Goal: Task Accomplishment & Management: Manage account settings

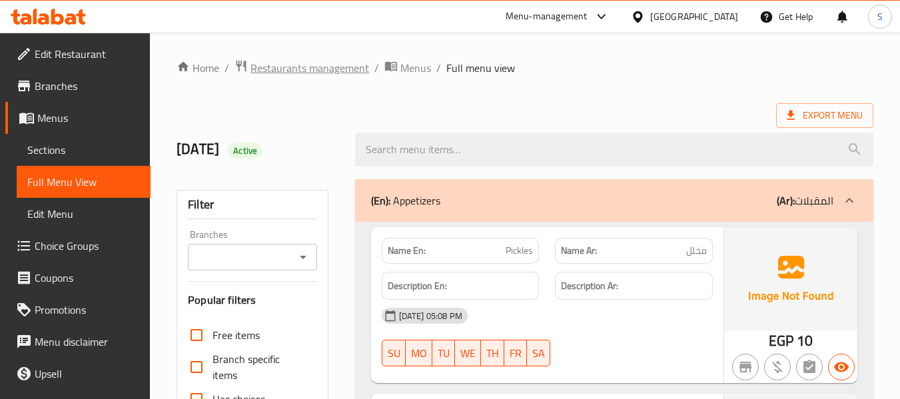
click at [307, 67] on span "Restaurants management" at bounding box center [310, 68] width 119 height 16
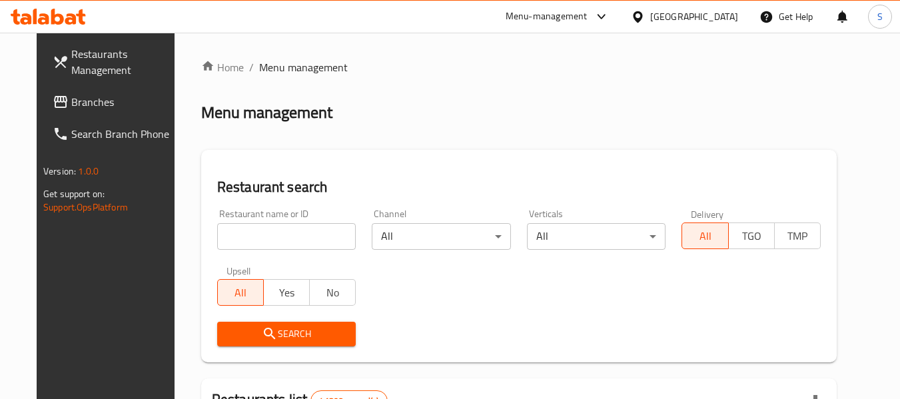
click at [281, 241] on input "search" at bounding box center [286, 236] width 139 height 27
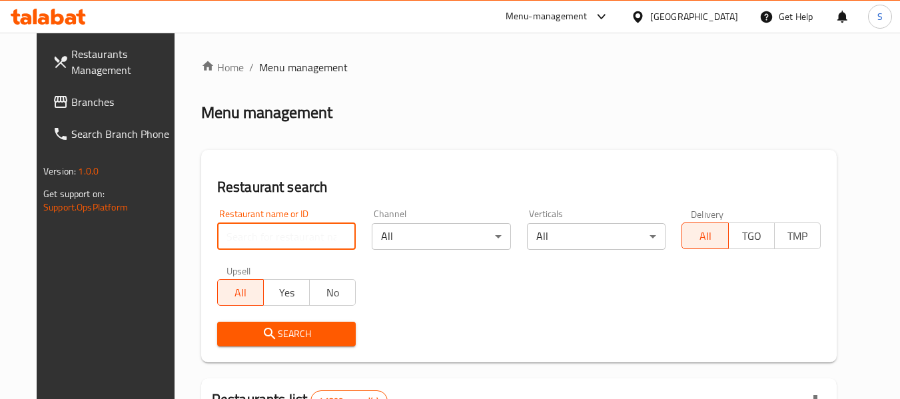
paste input "707422"
type input "707422"
click button "Search" at bounding box center [286, 334] width 139 height 25
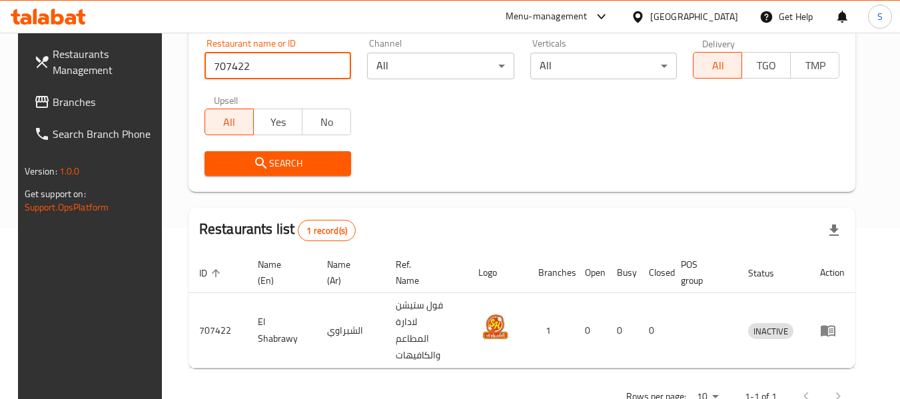
scroll to position [179, 0]
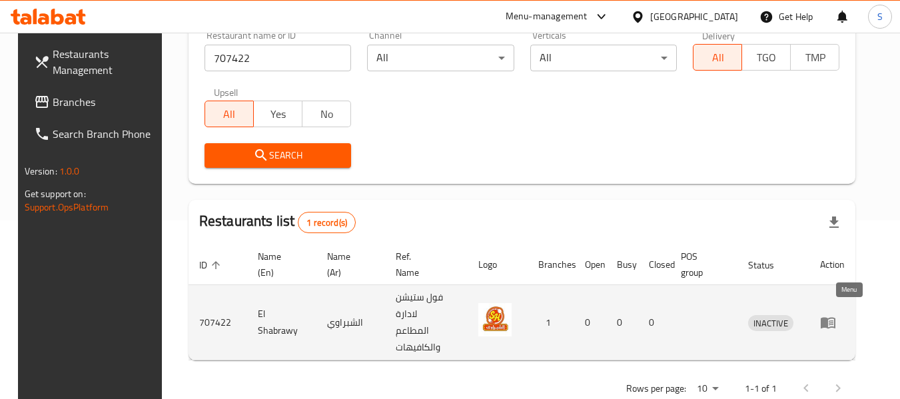
click at [836, 318] on icon "enhanced table" at bounding box center [828, 323] width 15 height 11
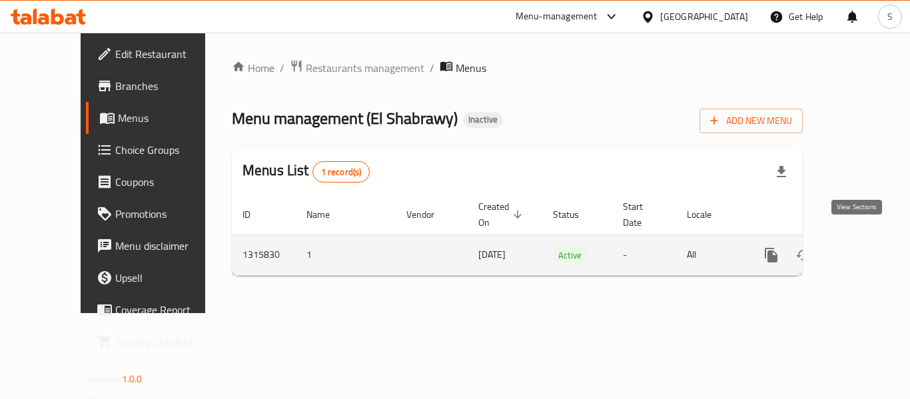
click at [856, 239] on link "enhanced table" at bounding box center [868, 255] width 32 height 32
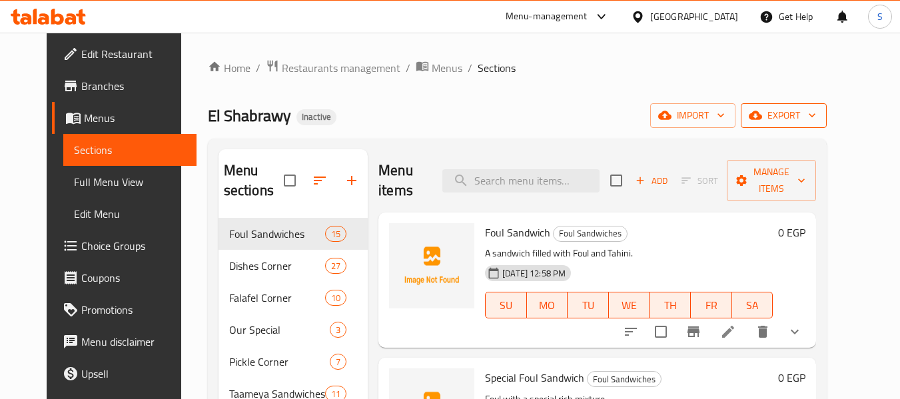
click at [816, 121] on span "export" at bounding box center [784, 115] width 65 height 17
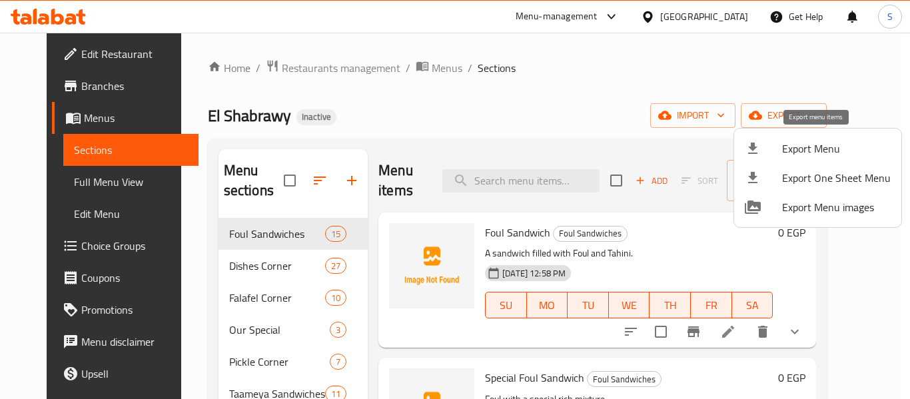
click at [814, 148] on span "Export Menu" at bounding box center [836, 149] width 109 height 16
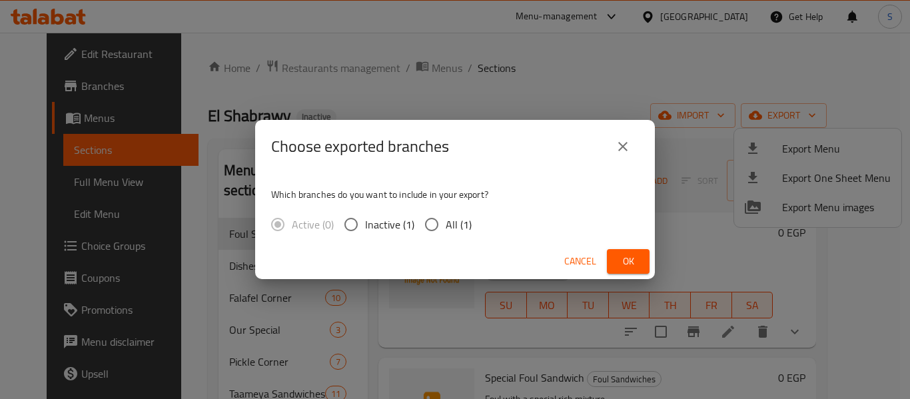
click at [448, 229] on span "All (1)" at bounding box center [459, 225] width 26 height 16
click at [446, 229] on input "All (1)" at bounding box center [432, 225] width 28 height 28
radio input "true"
click at [632, 263] on span "Ok" at bounding box center [628, 261] width 21 height 17
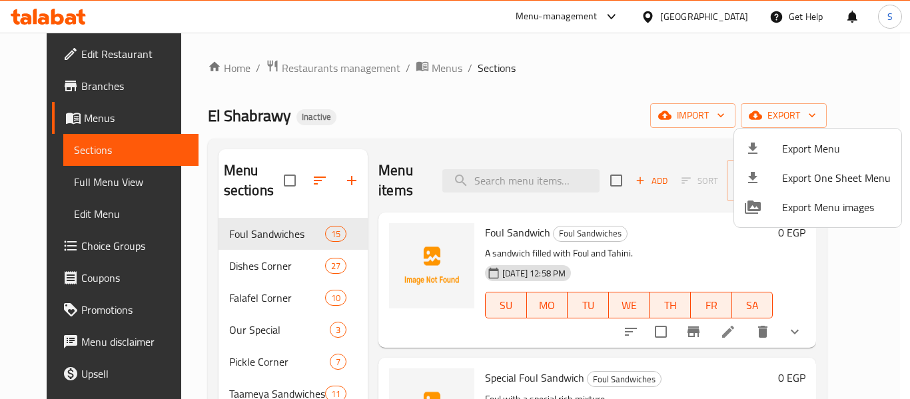
click at [522, 91] on div at bounding box center [455, 199] width 910 height 399
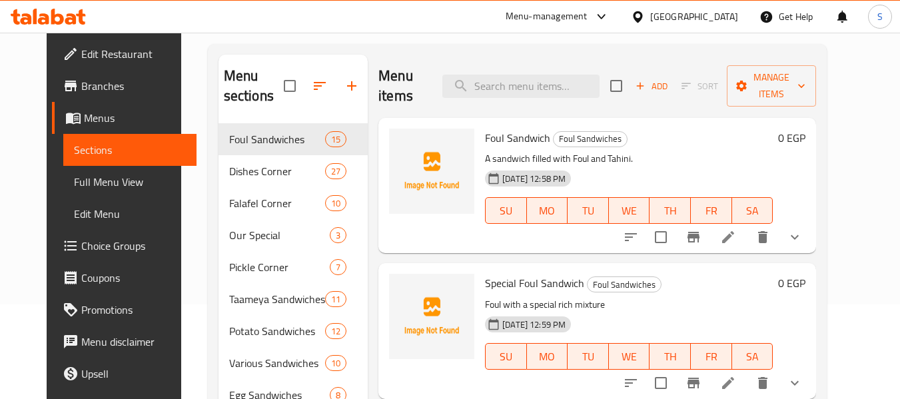
scroll to position [187, 0]
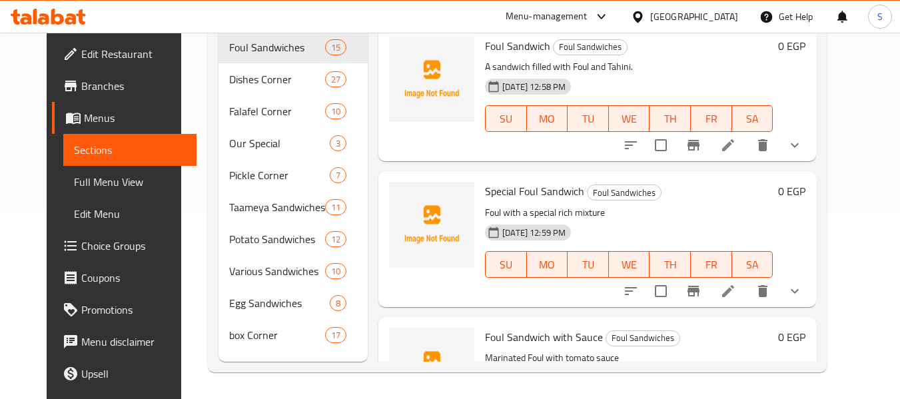
click at [87, 183] on span "Full Menu View" at bounding box center [130, 182] width 113 height 16
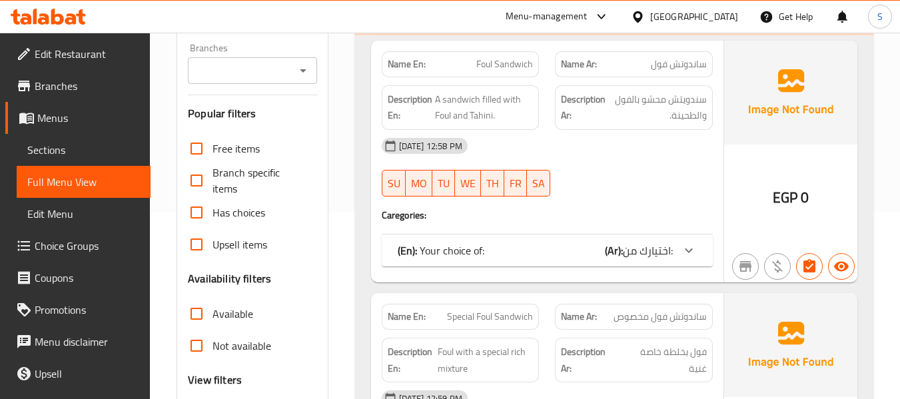
scroll to position [386, 0]
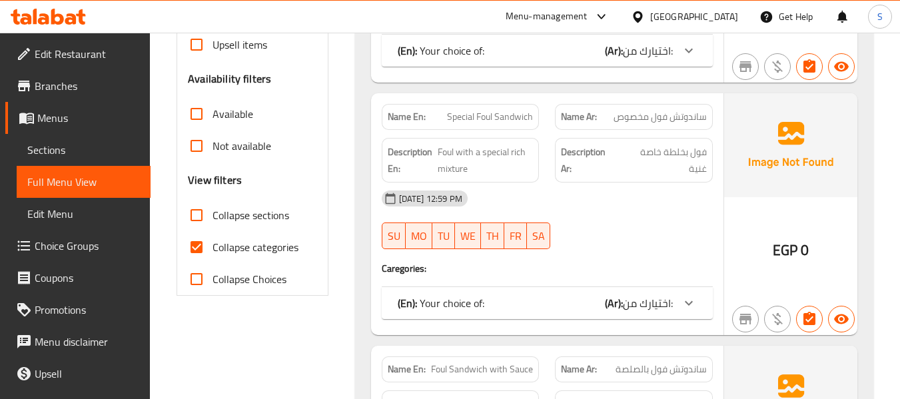
click at [233, 245] on span "Collapse categories" at bounding box center [256, 247] width 86 height 16
click at [213, 245] on input "Collapse categories" at bounding box center [197, 247] width 32 height 32
checkbox input "false"
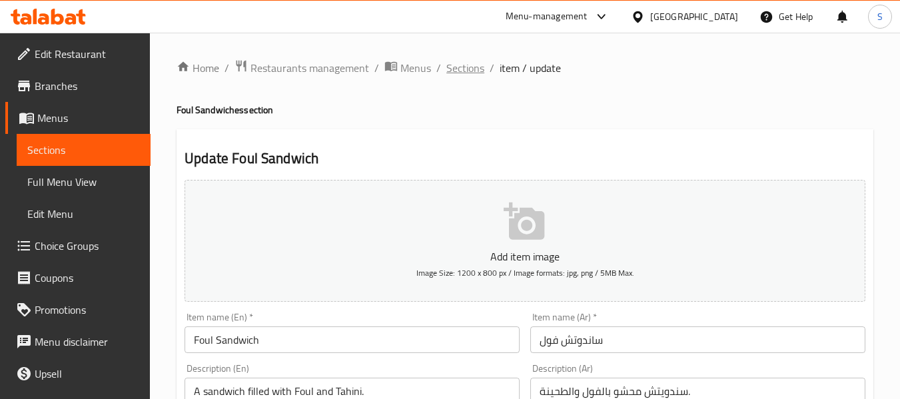
click at [453, 72] on span "Sections" at bounding box center [465, 68] width 38 height 16
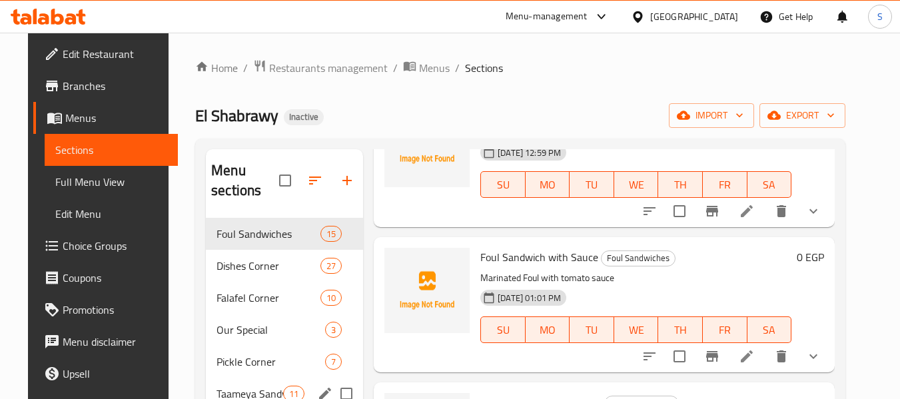
scroll to position [187, 0]
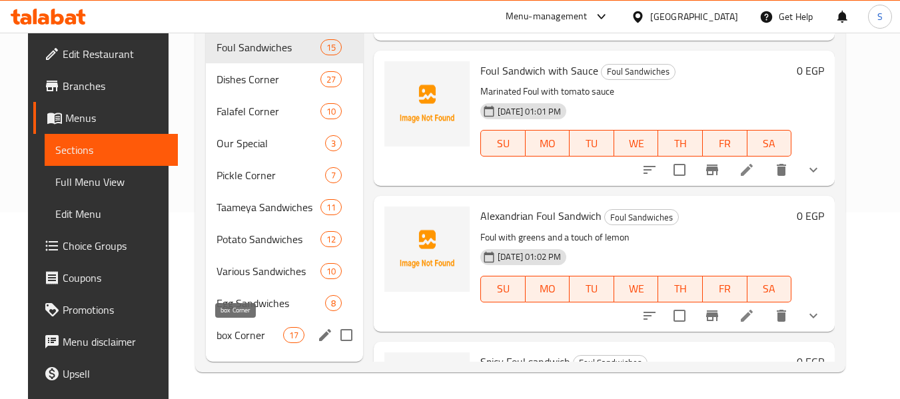
click at [262, 340] on span "box Corner" at bounding box center [250, 335] width 67 height 16
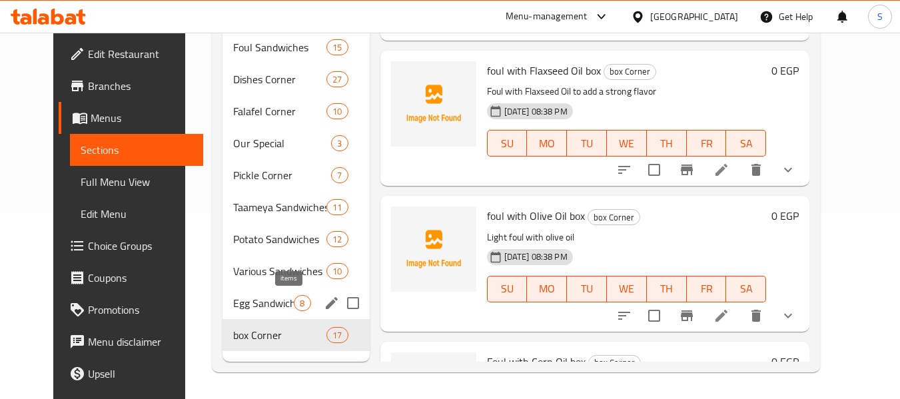
click at [294, 306] on span "8" at bounding box center [301, 303] width 15 height 13
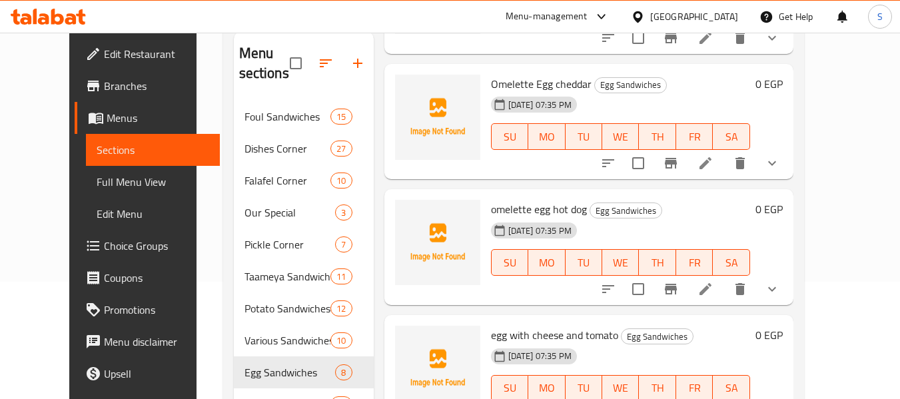
scroll to position [187, 0]
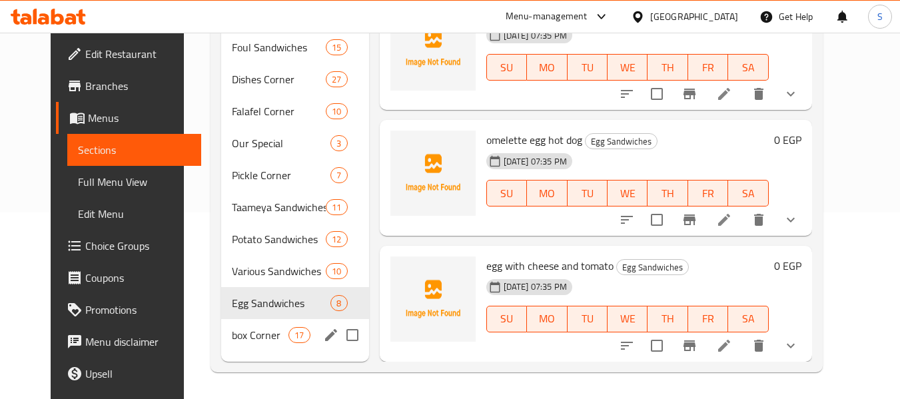
click at [239, 344] on div "box Corner 17" at bounding box center [295, 335] width 148 height 32
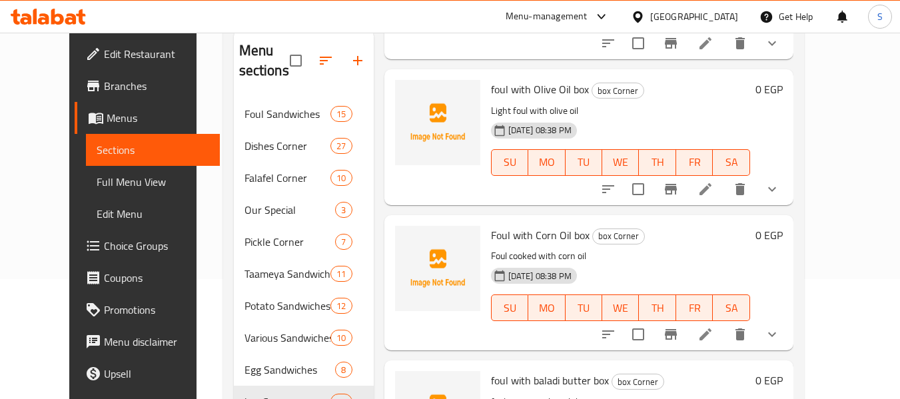
scroll to position [187, 0]
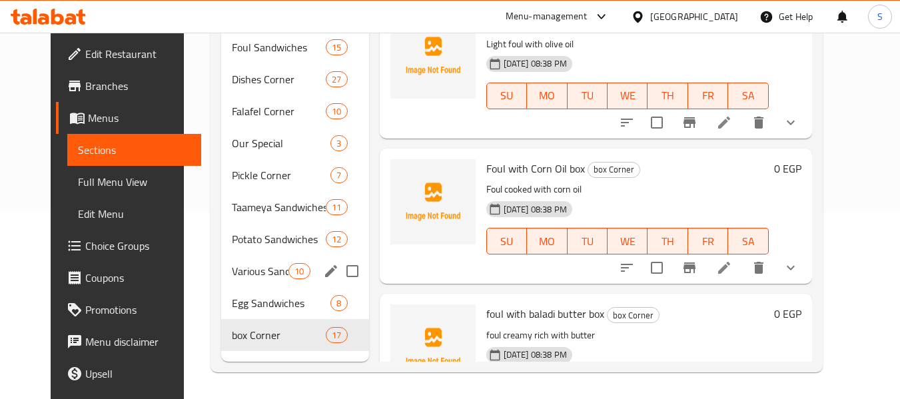
click at [253, 261] on div "Various Sandwiches 10" at bounding box center [295, 271] width 148 height 32
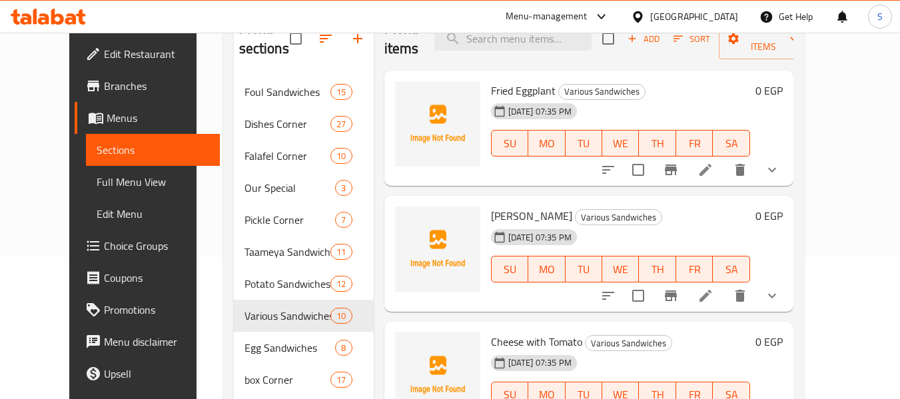
scroll to position [120, 0]
